Goal: Task Accomplishment & Management: Manage account settings

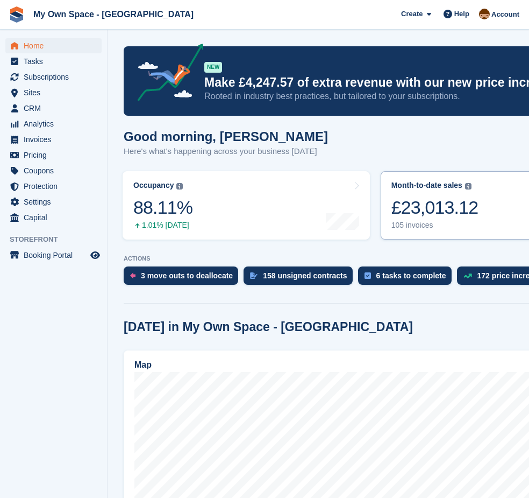
click at [413, 225] on div "105 invoices" at bounding box center [435, 225] width 87 height 9
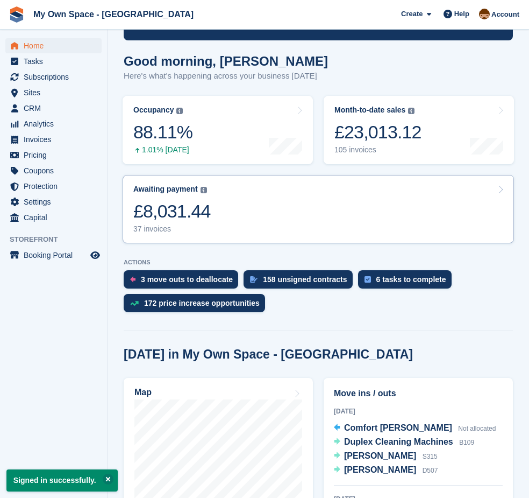
scroll to position [108, 0]
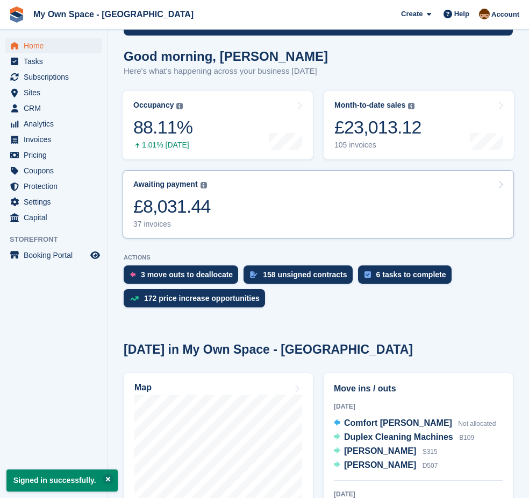
click at [154, 223] on div "37 invoices" at bounding box center [171, 223] width 77 height 9
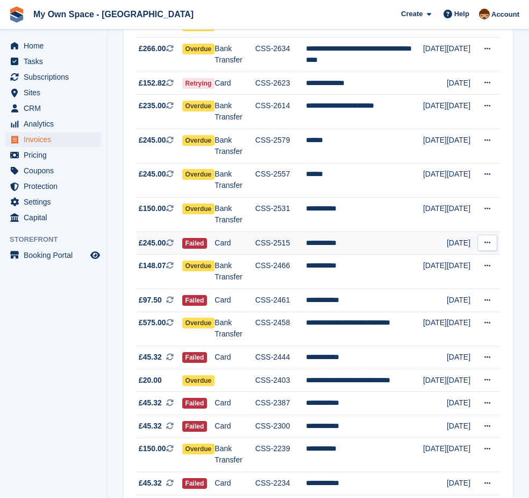
scroll to position [538, 0]
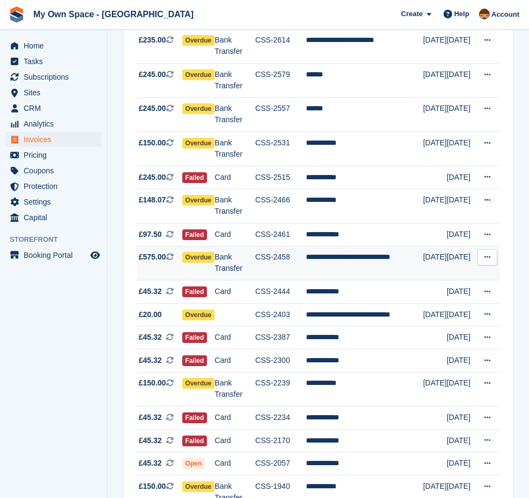
click at [347, 267] on td "**********" at bounding box center [364, 263] width 117 height 34
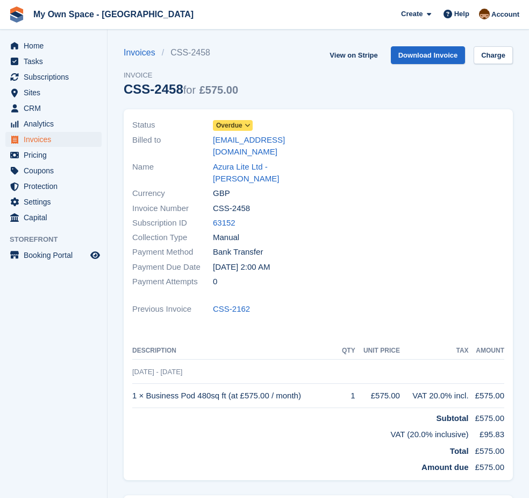
click at [248, 123] on icon at bounding box center [248, 125] width 6 height 6
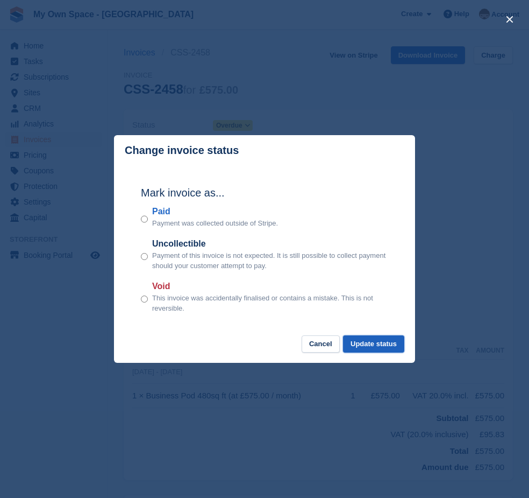
click at [379, 343] on button "Update status" at bounding box center [373, 344] width 61 height 18
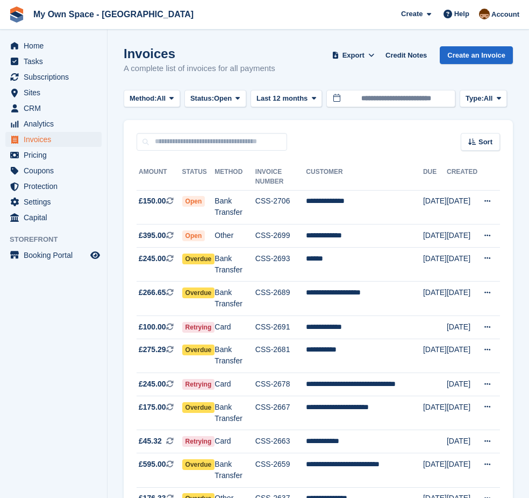
scroll to position [538, 0]
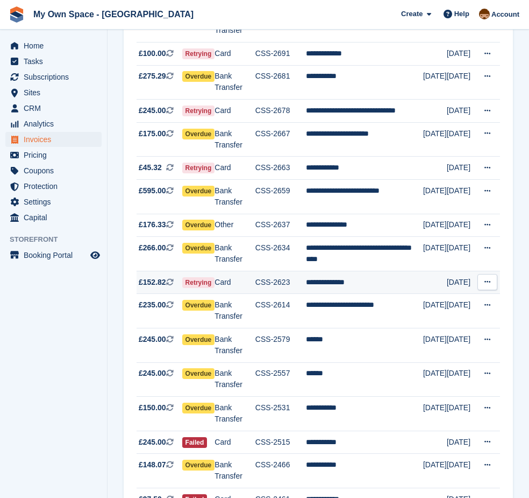
scroll to position [215, 0]
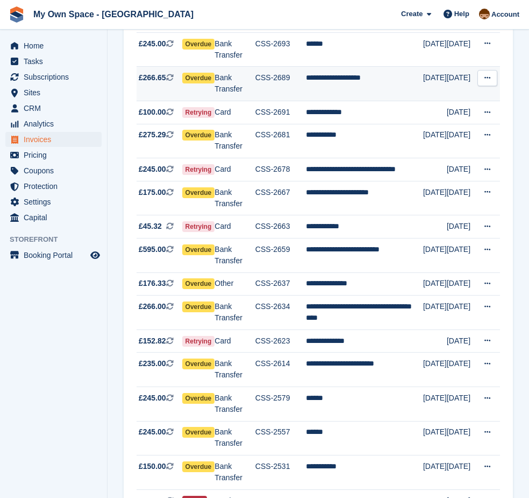
click at [334, 81] on td "**********" at bounding box center [364, 84] width 117 height 34
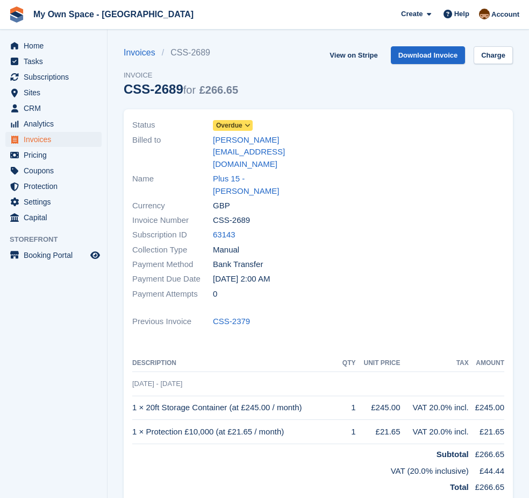
click at [238, 123] on span "Overdue" at bounding box center [229, 125] width 26 height 10
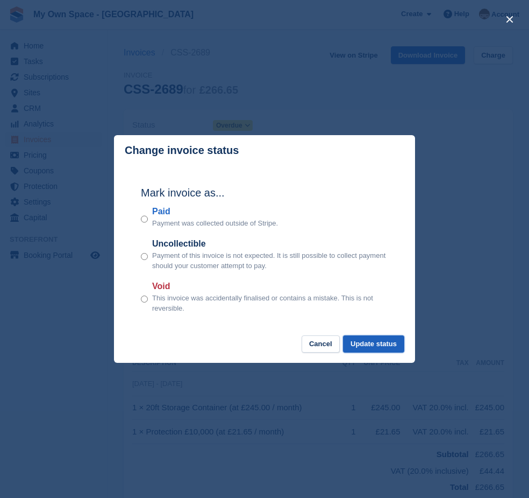
click at [384, 345] on button "Update status" at bounding box center [373, 344] width 61 height 18
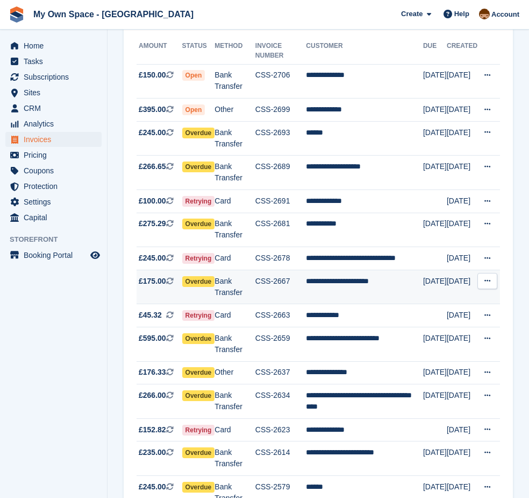
scroll to position [107, 0]
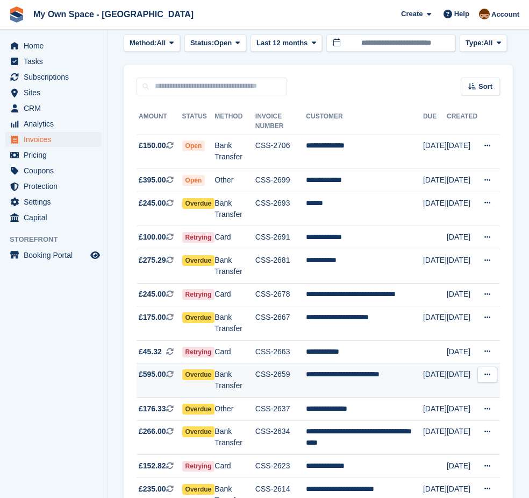
scroll to position [108, 0]
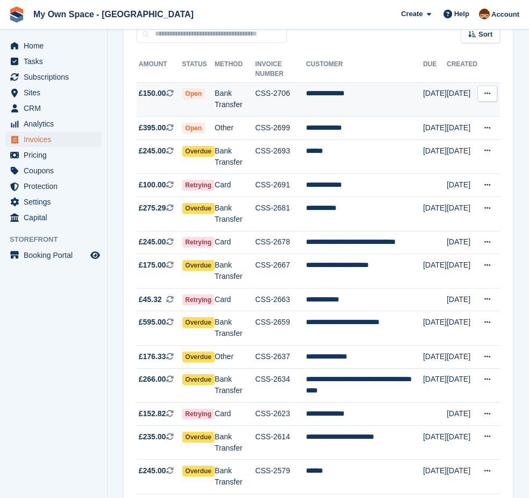
click at [317, 94] on td "**********" at bounding box center [364, 99] width 117 height 34
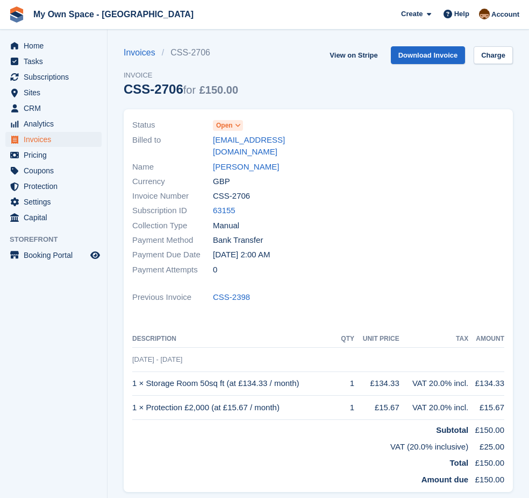
click at [235, 125] on span at bounding box center [238, 125] width 9 height 9
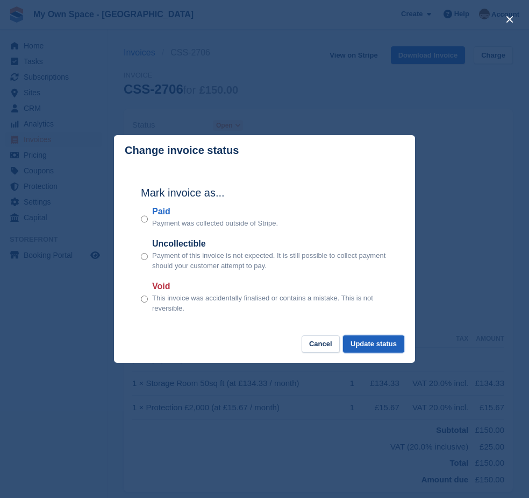
click at [373, 344] on button "Update status" at bounding box center [373, 344] width 61 height 18
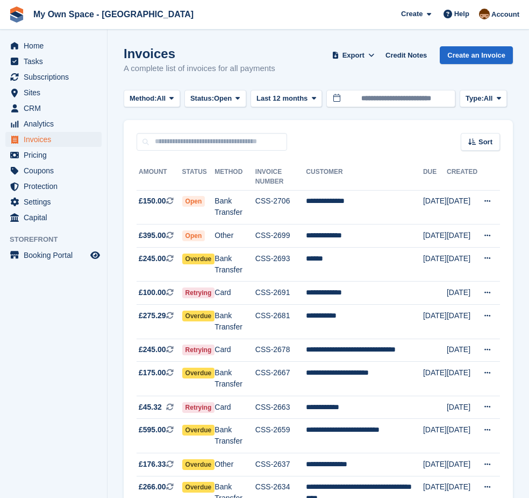
scroll to position [108, 0]
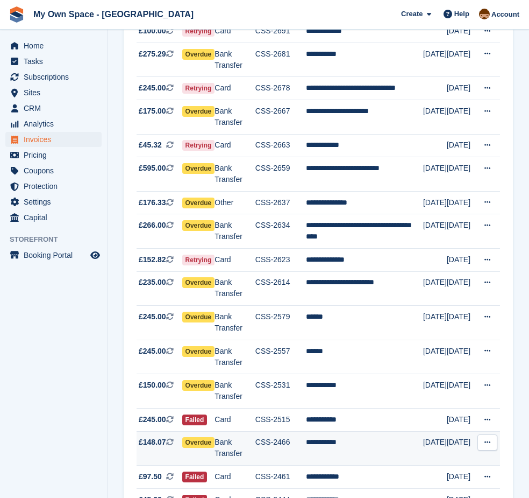
scroll to position [136, 0]
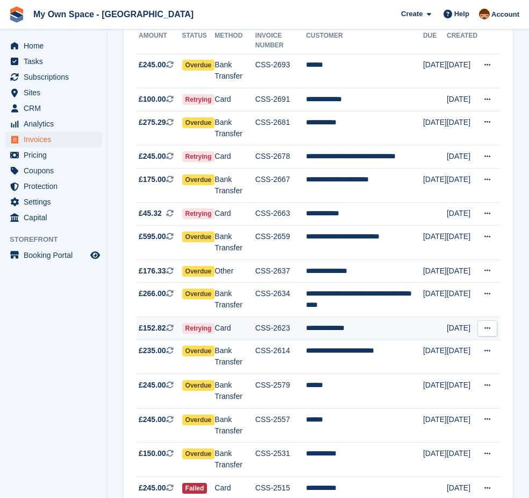
click at [322, 338] on td "**********" at bounding box center [364, 328] width 117 height 23
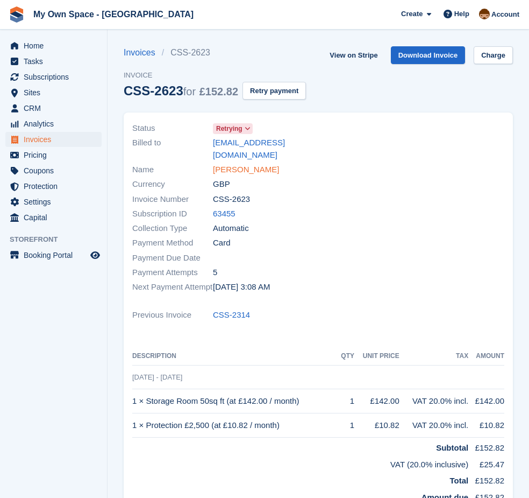
click at [251, 164] on link "[PERSON_NAME]" at bounding box center [246, 170] width 66 height 12
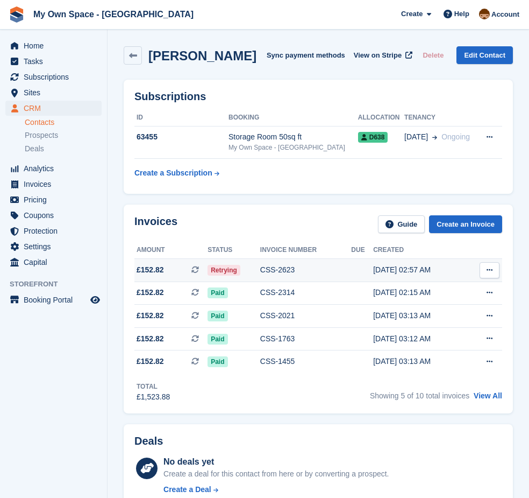
click at [277, 268] on div "CSS-2623" at bounding box center [305, 269] width 91 height 11
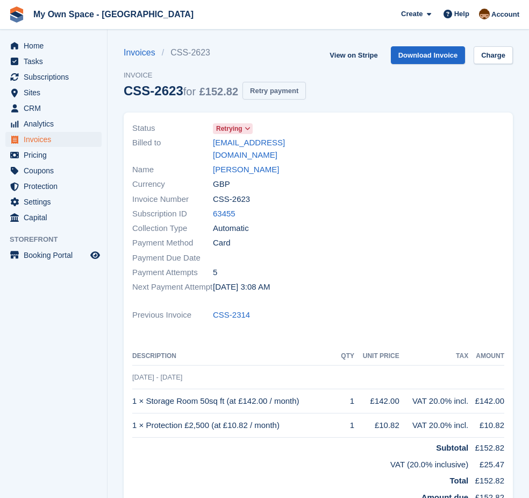
click at [259, 90] on button "Retry payment" at bounding box center [274, 91] width 63 height 18
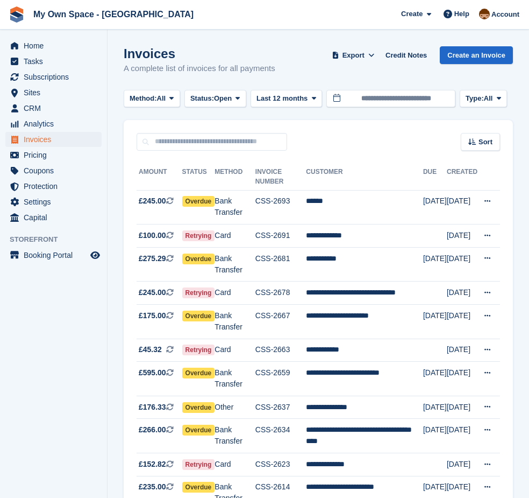
scroll to position [136, 0]
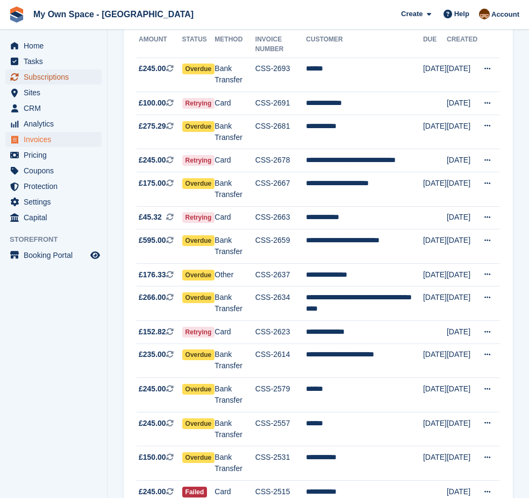
click at [61, 70] on span "Subscriptions" at bounding box center [56, 76] width 65 height 15
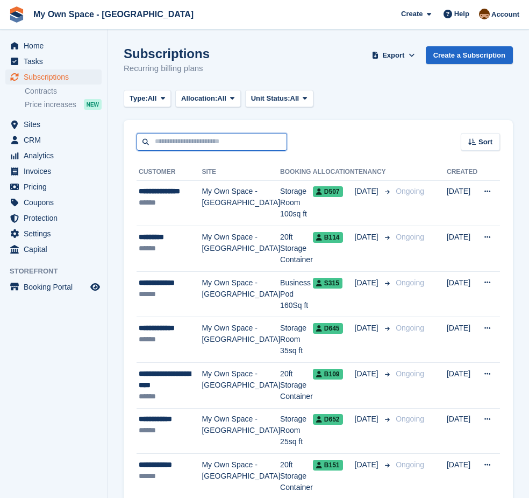
click at [168, 143] on input "text" at bounding box center [212, 142] width 151 height 18
type input "*******"
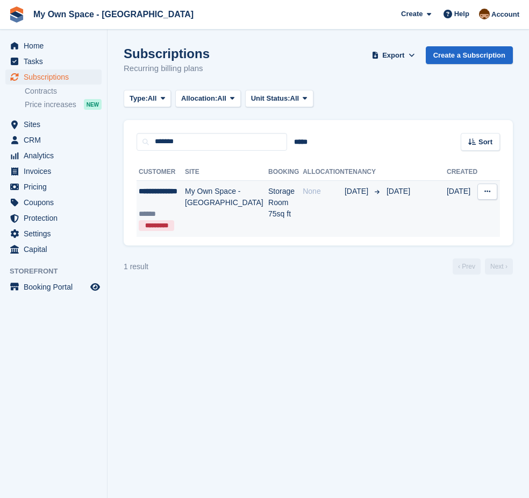
click at [287, 190] on td "Storage Room 75sq ft" at bounding box center [285, 208] width 34 height 56
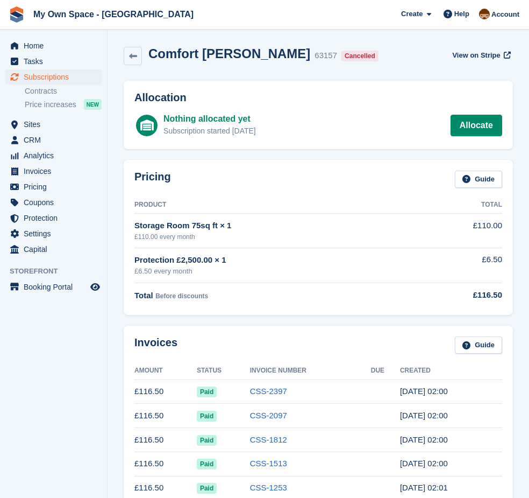
click at [197, 53] on h2 "Comfort Duncan" at bounding box center [229, 53] width 162 height 15
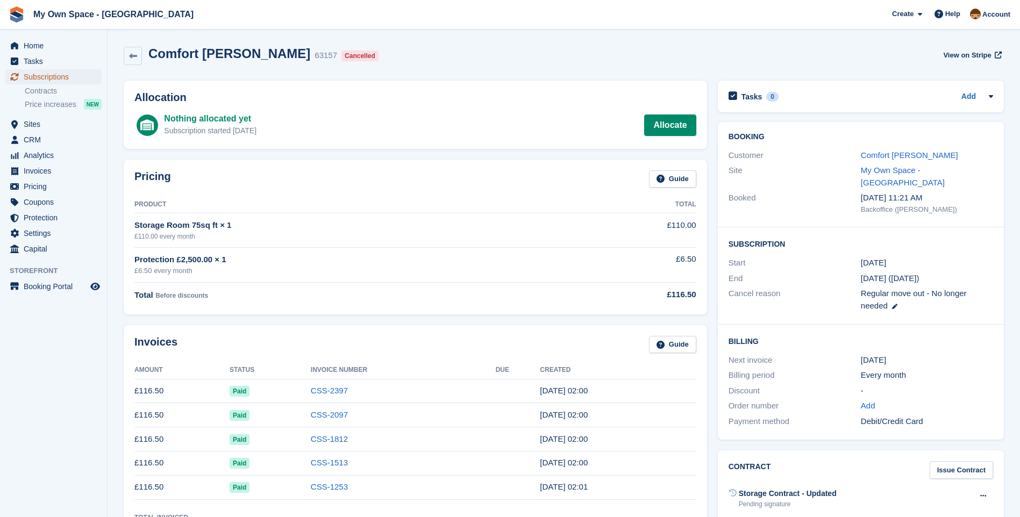
click at [36, 76] on span "Subscriptions" at bounding box center [56, 76] width 65 height 15
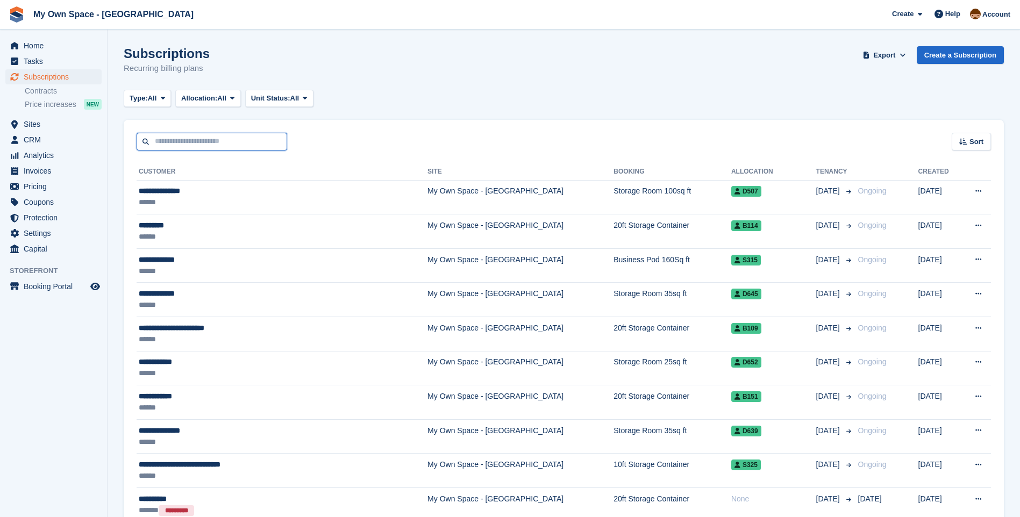
click at [168, 139] on input "text" at bounding box center [212, 142] width 151 height 18
type input "****"
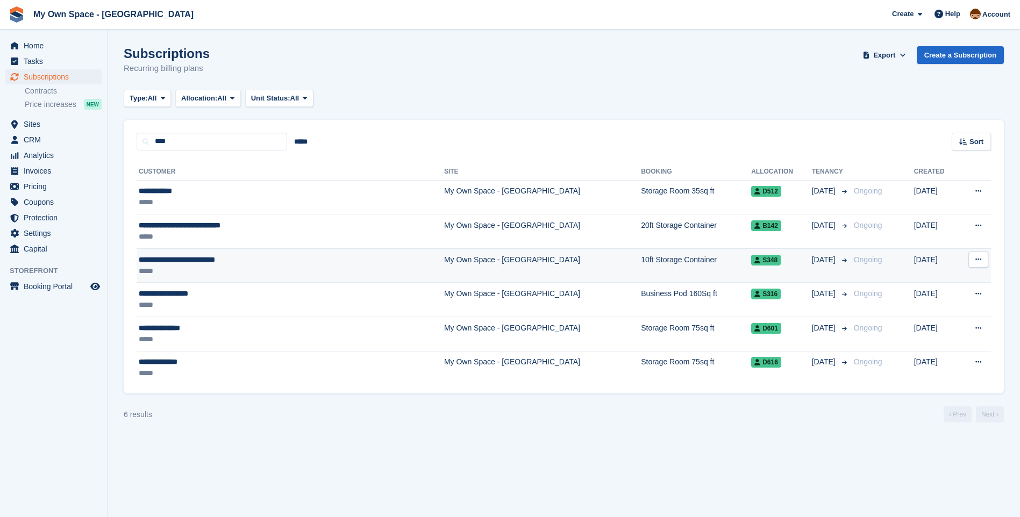
click at [206, 252] on td "**********" at bounding box center [291, 266] width 308 height 34
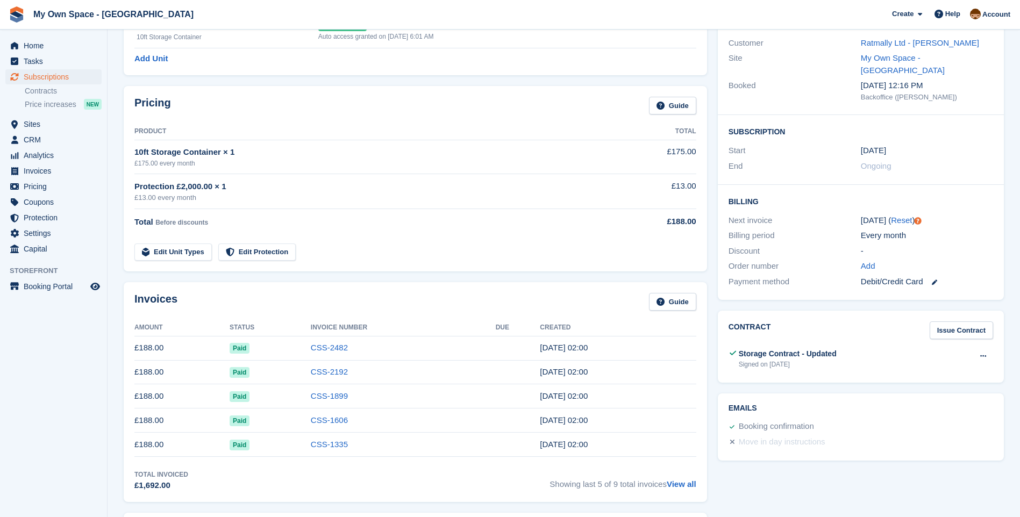
scroll to position [215, 0]
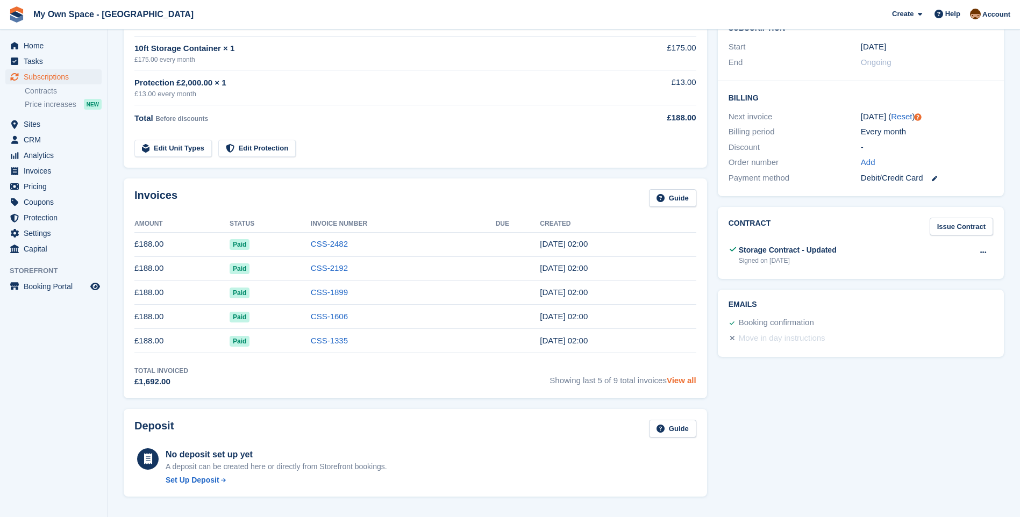
click at [687, 383] on link "View all" at bounding box center [682, 380] width 30 height 9
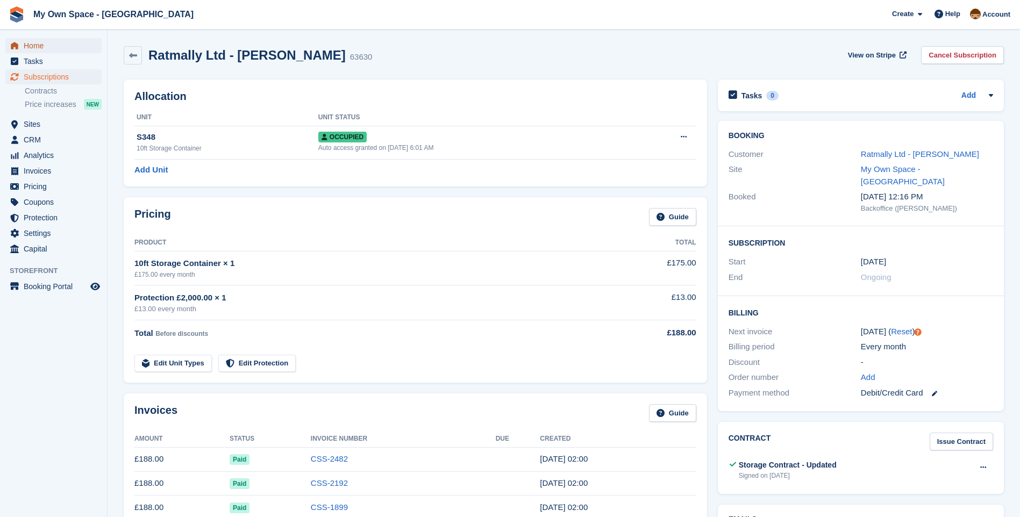
click at [39, 49] on span "Home" at bounding box center [56, 45] width 65 height 15
